Goal: Task Accomplishment & Management: Manage account settings

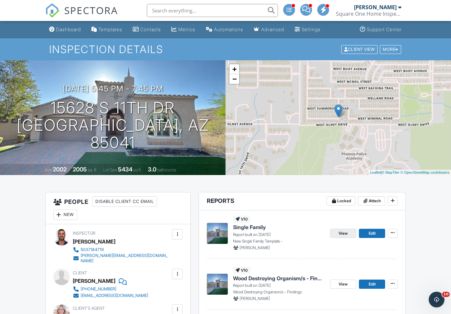
click at [335, 236] on link "View" at bounding box center [343, 233] width 26 height 9
click at [134, 119] on h1 "15628 S 11th Dr [GEOGRAPHIC_DATA], AZ 85041" at bounding box center [112, 125] width 205 height 52
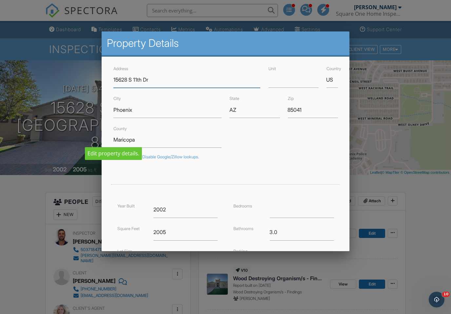
click at [182, 80] on input "15628 S 11th Dr" at bounding box center [187, 80] width 147 height 16
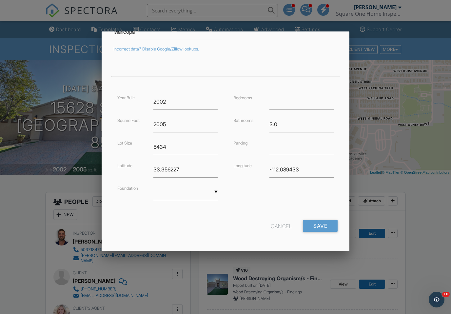
scroll to position [107, 0]
type input "[STREET_ADDRESS]"
click at [325, 230] on input "Save" at bounding box center [320, 227] width 35 height 12
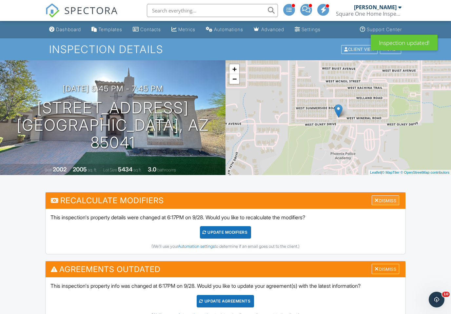
click at [385, 201] on div "Dismiss" at bounding box center [386, 201] width 28 height 10
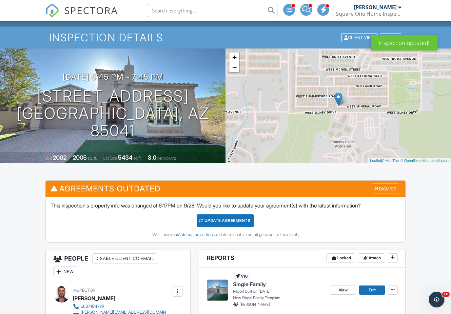
scroll to position [22, 0]
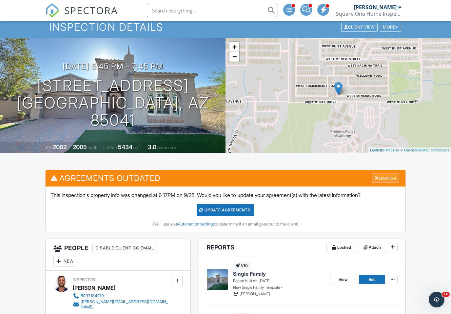
click at [389, 180] on div "Dismiss" at bounding box center [386, 178] width 28 height 10
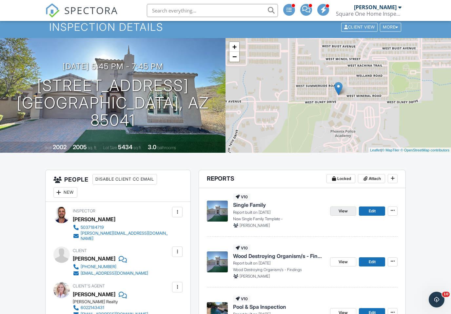
click at [341, 208] on span "View" at bounding box center [343, 211] width 9 height 7
